Goal: Transaction & Acquisition: Purchase product/service

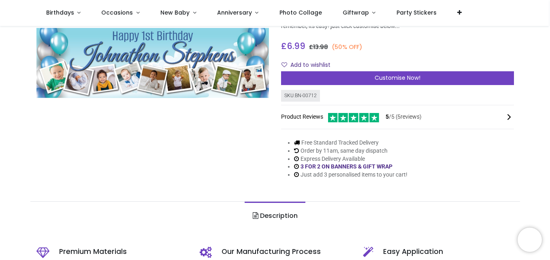
scroll to position [73, 0]
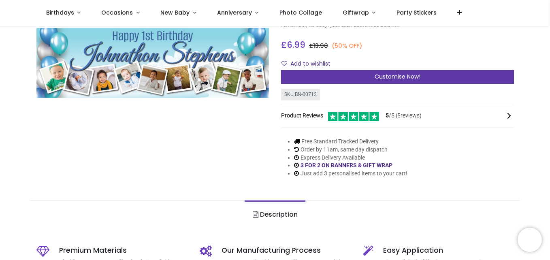
click at [371, 77] on div "Customise Now!" at bounding box center [397, 77] width 233 height 14
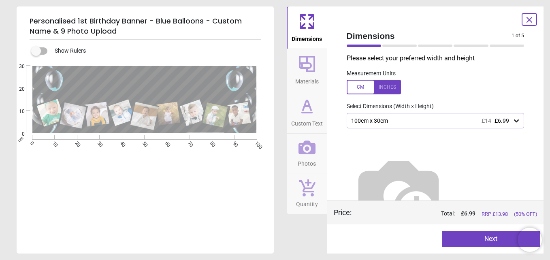
click at [376, 119] on div "100cm x 30cm £14 £6.99" at bounding box center [431, 120] width 162 height 7
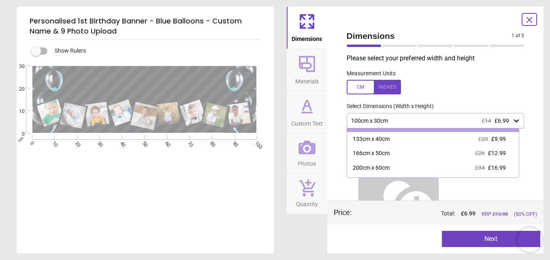
scroll to position [16, 0]
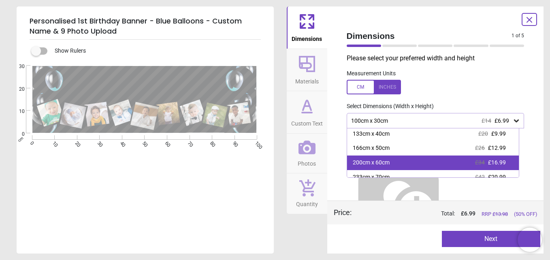
click at [378, 161] on div "200cm x 60cm" at bounding box center [371, 163] width 37 height 8
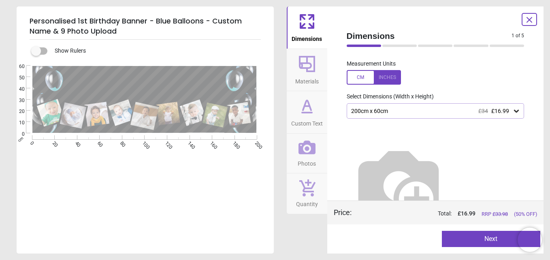
scroll to position [13, 0]
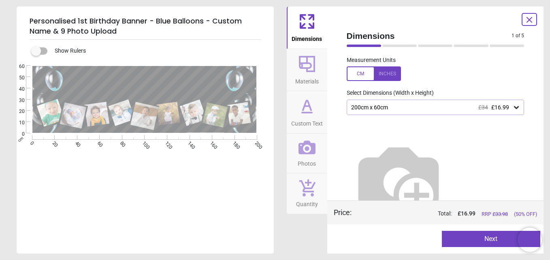
click at [304, 108] on icon at bounding box center [307, 105] width 8 height 10
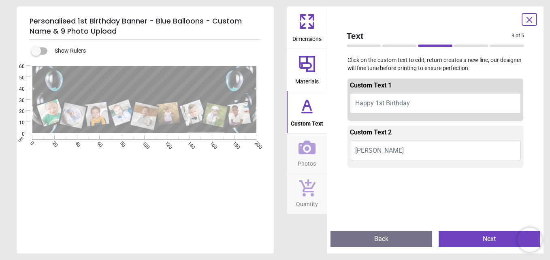
click at [382, 102] on span "Happy 1st Birthday" at bounding box center [382, 103] width 55 height 8
click at [387, 104] on span "Happy 1st Birthday" at bounding box center [382, 103] width 55 height 8
click at [399, 104] on button "Happy 3rd Birthday M" at bounding box center [435, 103] width 171 height 20
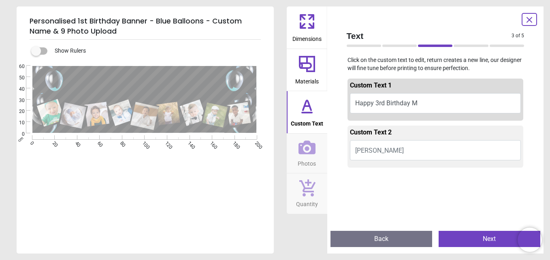
click at [399, 104] on button "Happy 3rd Birthday M" at bounding box center [435, 103] width 171 height 20
type textarea "**********"
click at [404, 147] on span "Johnathon Stephens" at bounding box center [379, 151] width 49 height 8
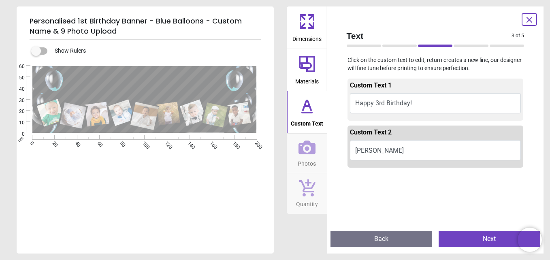
type textarea "*****"
click at [296, 153] on button "Photos" at bounding box center [307, 154] width 41 height 40
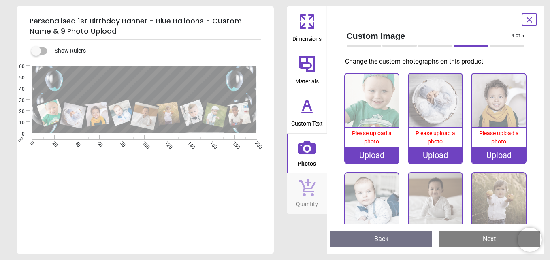
click at [372, 152] on div "Upload" at bounding box center [371, 155] width 53 height 16
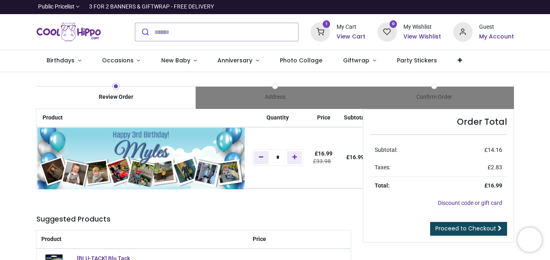
click at [95, 148] on img at bounding box center [140, 159] width 207 height 62
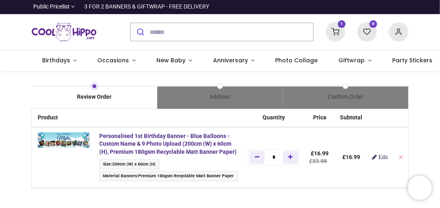
click at [381, 158] on span "Edit" at bounding box center [383, 157] width 9 height 6
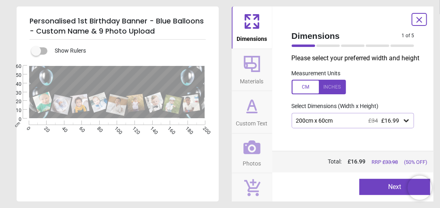
type textarea "**********"
type textarea "*****"
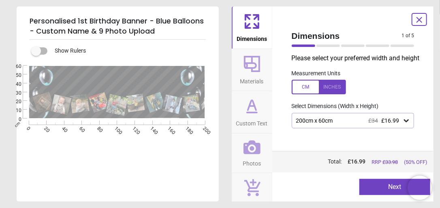
click at [263, 153] on button "Photos" at bounding box center [252, 154] width 41 height 40
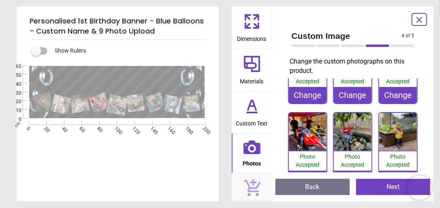
scroll to position [54, 0]
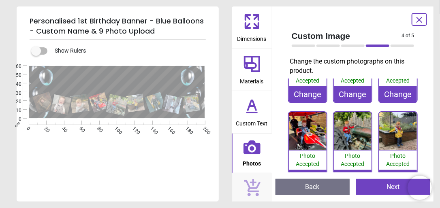
click at [348, 141] on img at bounding box center [353, 131] width 38 height 38
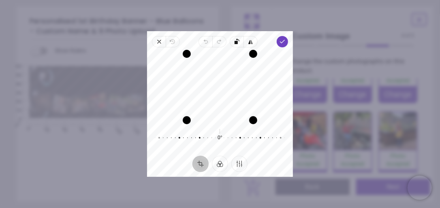
click at [230, 72] on div "Recenter" at bounding box center [219, 87] width 133 height 66
click at [281, 43] on icon "button" at bounding box center [282, 41] width 6 height 6
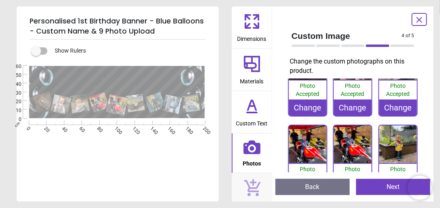
scroll to position [47, 0]
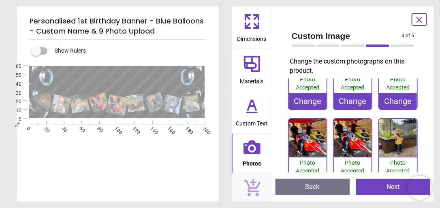
click at [343, 162] on div "Photo Accepted" at bounding box center [353, 167] width 38 height 19
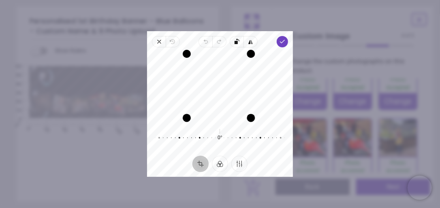
click at [252, 117] on div "Drag corner br" at bounding box center [251, 118] width 8 height 8
click at [285, 39] on icon "button" at bounding box center [282, 41] width 6 height 6
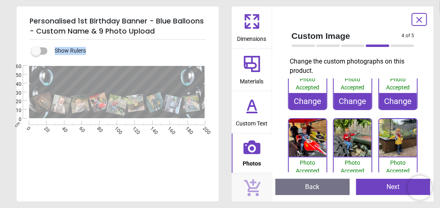
drag, startPoint x: 46, startPoint y: 55, endPoint x: 30, endPoint y: 62, distance: 17.2
click at [30, 62] on div "Show Rulers" at bounding box center [118, 121] width 202 height 162
click at [36, 51] on label at bounding box center [36, 51] width 0 height 0
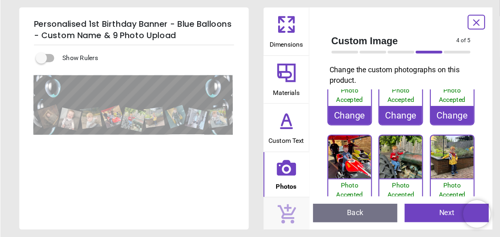
scroll to position [47, 0]
